Goal: Task Accomplishment & Management: Manage account settings

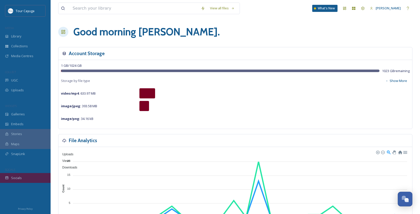
click at [21, 176] on span "Socials" at bounding box center [16, 178] width 11 height 5
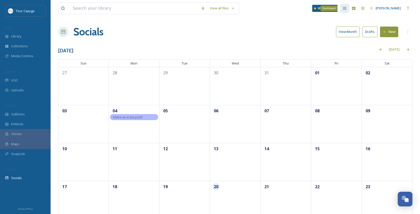
click at [349, 7] on div "Dashboard" at bounding box center [344, 8] width 9 height 9
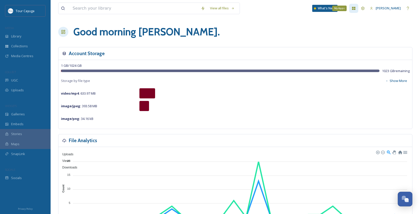
click at [356, 10] on icon at bounding box center [354, 8] width 4 height 4
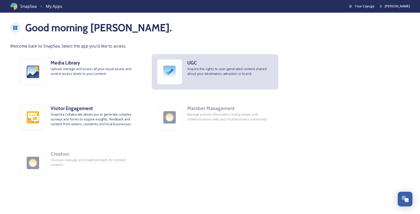
click at [235, 61] on h3 "UGC" at bounding box center [230, 62] width 86 height 7
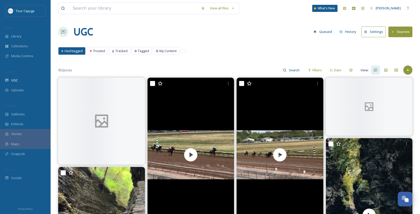
click at [376, 33] on button "Settings" at bounding box center [373, 32] width 25 height 10
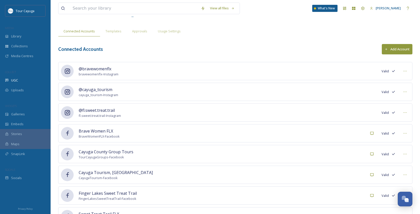
scroll to position [20, 0]
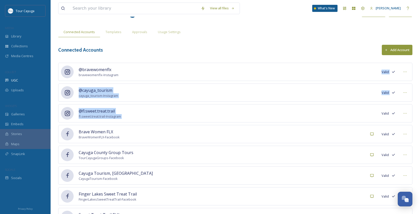
drag, startPoint x: 137, startPoint y: 103, endPoint x: 176, endPoint y: 17, distance: 94.5
click at [176, 17] on div "View all files What's New [PERSON_NAME] UGC Settings Queued History Settings So…" at bounding box center [235, 111] width 369 height 262
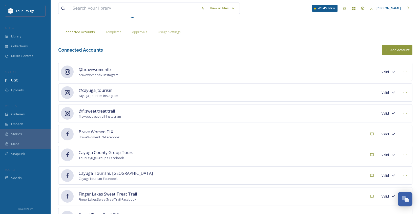
click at [193, 50] on div "Connected Accounts Add Account" at bounding box center [235, 50] width 354 height 10
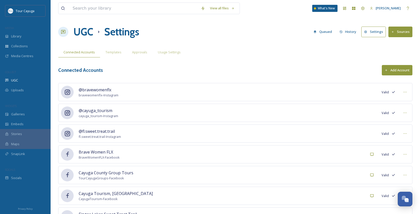
scroll to position [0, 0]
click at [327, 32] on button "Queued" at bounding box center [323, 32] width 24 height 10
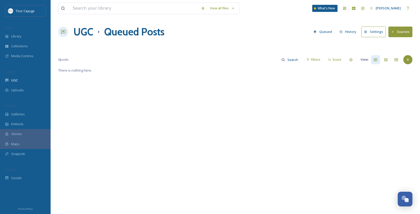
click at [347, 33] on button "History" at bounding box center [348, 32] width 22 height 10
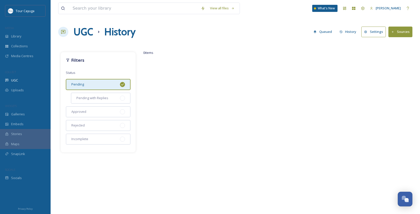
click at [405, 29] on button "Sources" at bounding box center [400, 32] width 24 height 10
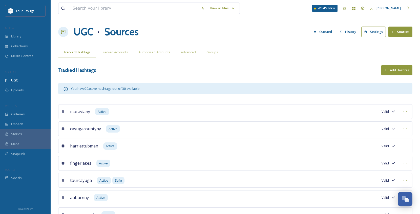
click at [86, 32] on h1 "UGC" at bounding box center [83, 31] width 20 height 15
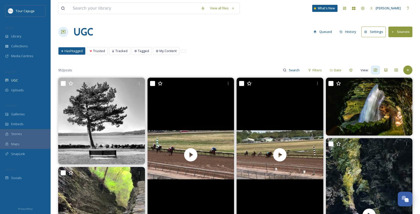
click at [379, 32] on button "Settings" at bounding box center [373, 32] width 25 height 10
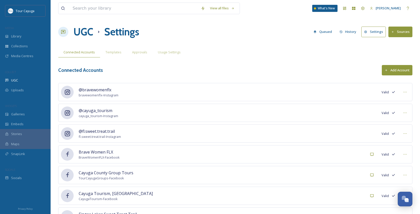
click at [403, 33] on button "Sources" at bounding box center [400, 32] width 24 height 10
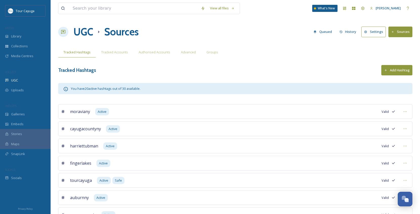
scroll to position [1, 0]
click at [403, 33] on button "Sources" at bounding box center [400, 31] width 24 height 10
click at [406, 36] on button "Sources" at bounding box center [400, 32] width 24 height 10
click at [405, 32] on button "Sources" at bounding box center [400, 32] width 24 height 10
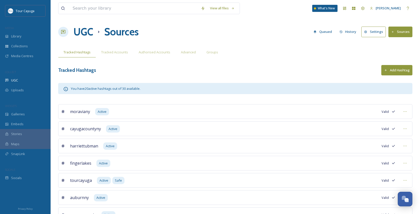
click at [82, 33] on h1 "UGC" at bounding box center [83, 31] width 20 height 15
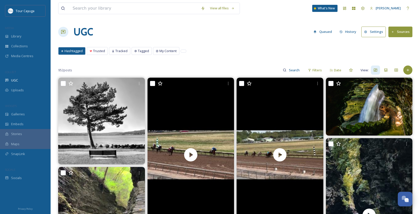
click at [91, 149] on img at bounding box center [101, 121] width 87 height 87
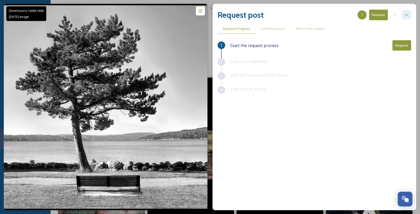
click at [409, 17] on div at bounding box center [406, 14] width 9 height 9
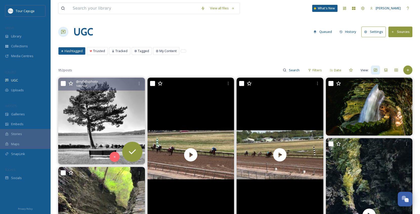
click at [373, 31] on button "Settings" at bounding box center [373, 32] width 25 height 10
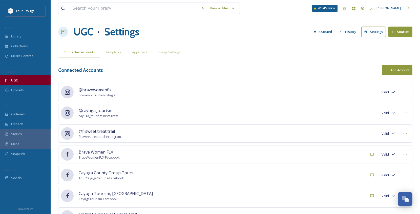
click at [20, 81] on div "UGC" at bounding box center [25, 80] width 51 height 10
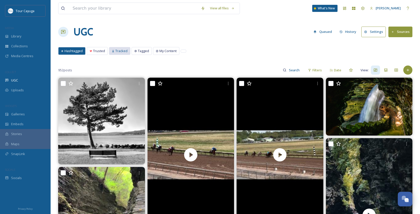
click at [121, 49] on span "Tracked" at bounding box center [121, 51] width 12 height 5
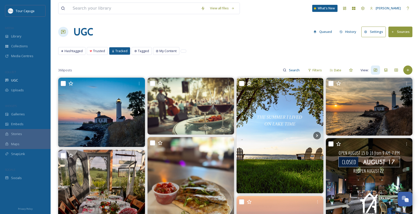
click at [397, 35] on button "Sources" at bounding box center [400, 32] width 24 height 10
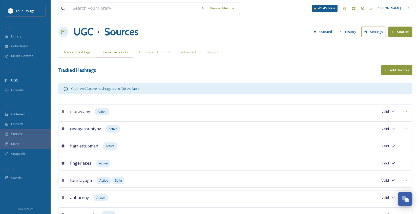
click at [122, 52] on span "Tracked Accounts" at bounding box center [114, 52] width 27 height 5
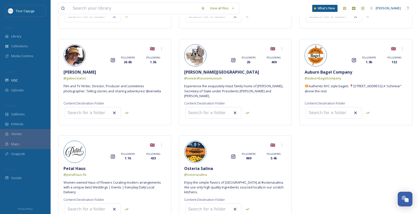
scroll to position [921, 0]
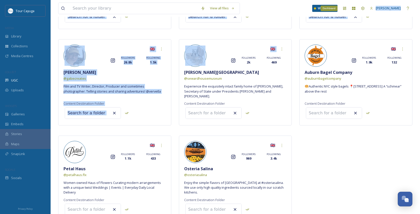
drag, startPoint x: 286, startPoint y: 25, endPoint x: 396, endPoint y: -6, distance: 114.4
